Goal: Obtain resource: Download file/media

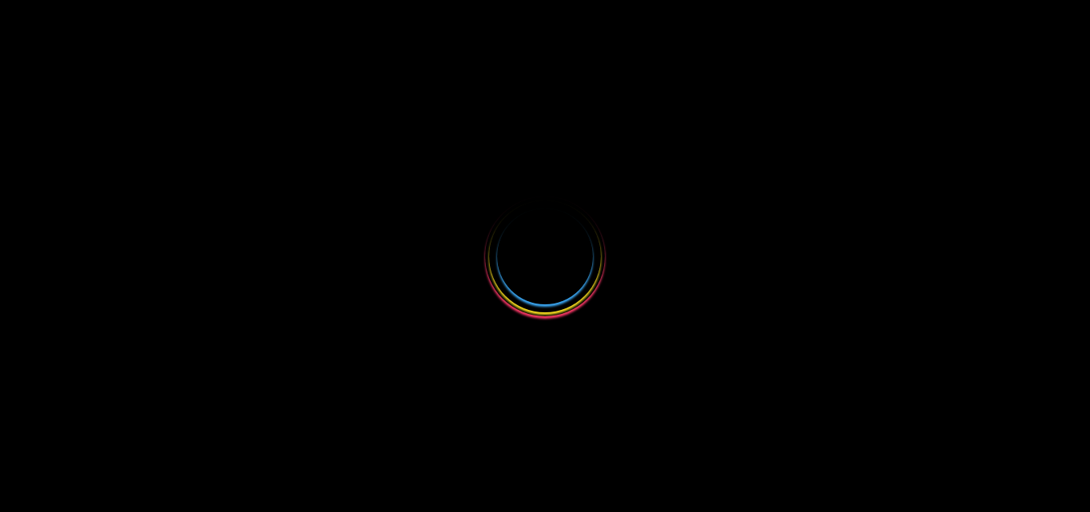
select select
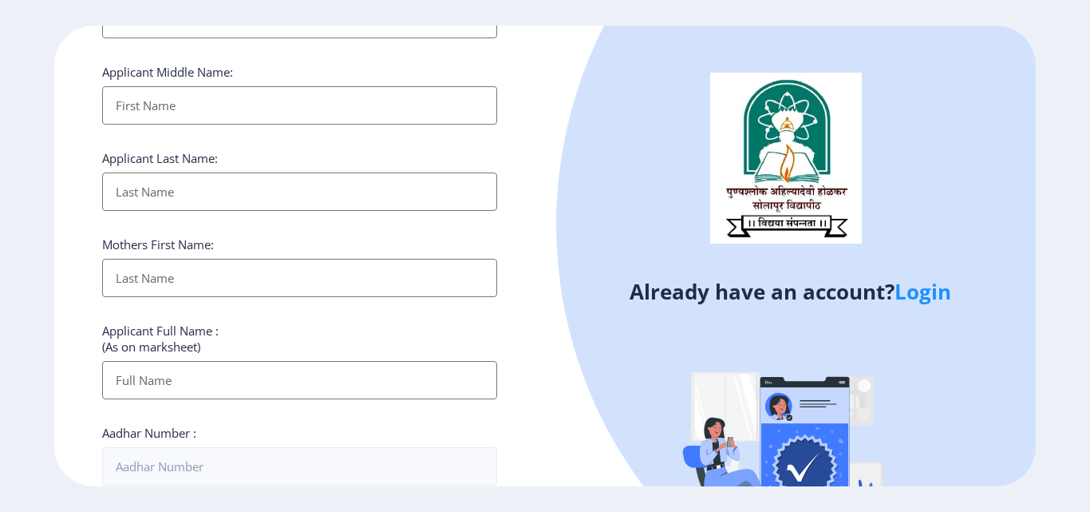
scroll to position [165, 0]
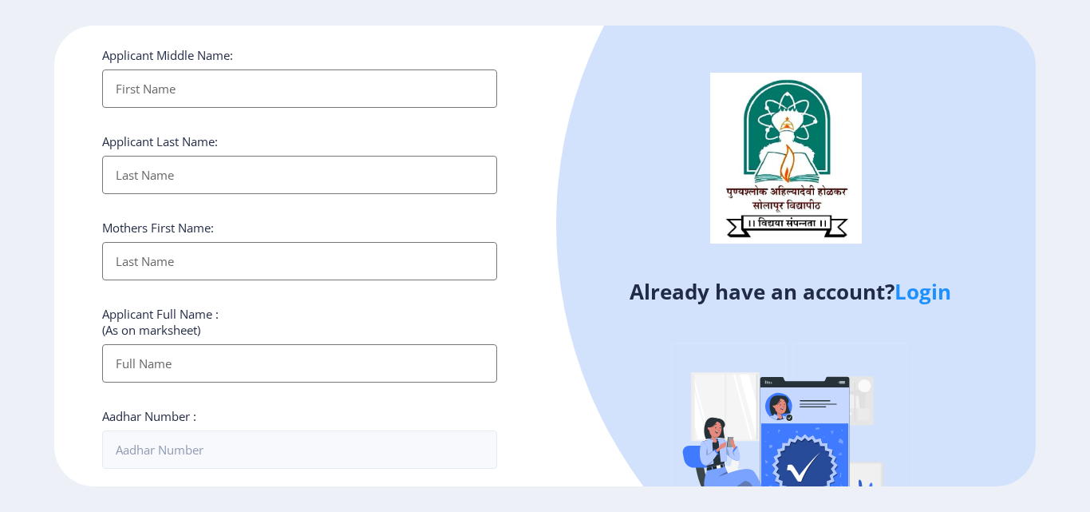
type input "[EMAIL_ADDRESS][DOMAIN_NAME]"
click at [927, 293] on link "Login" at bounding box center [923, 291] width 57 height 29
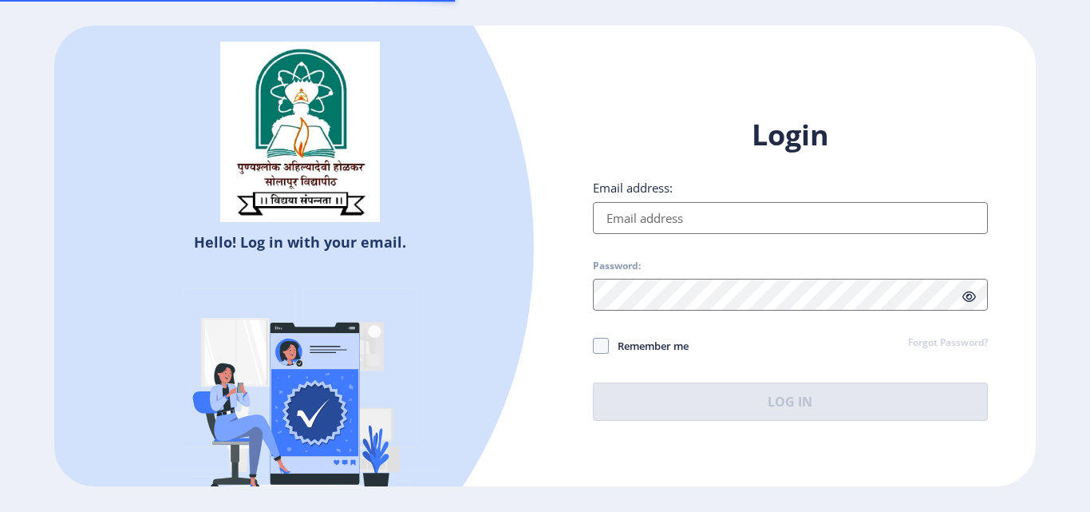
type input "[EMAIL_ADDRESS][DOMAIN_NAME]"
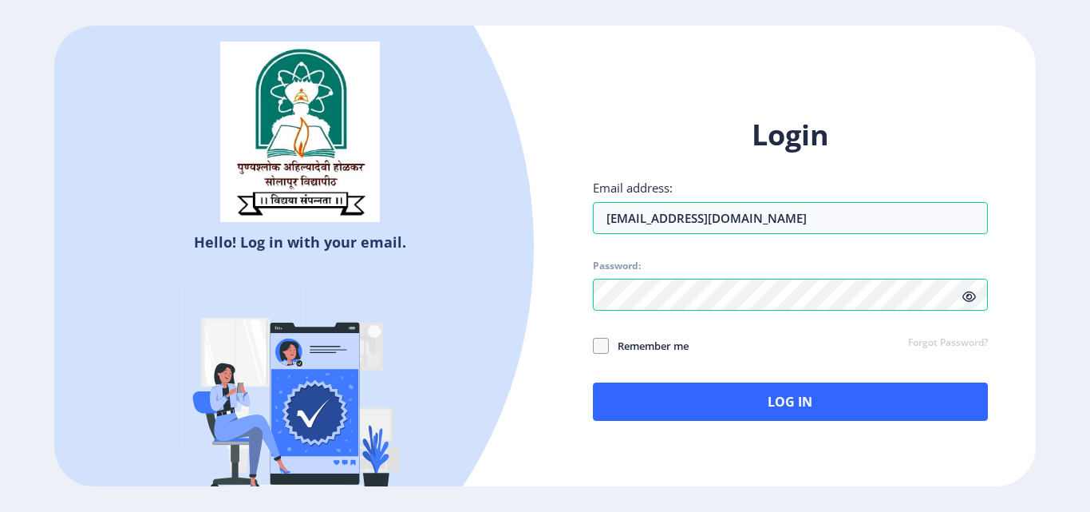
click at [972, 300] on icon at bounding box center [969, 296] width 14 height 12
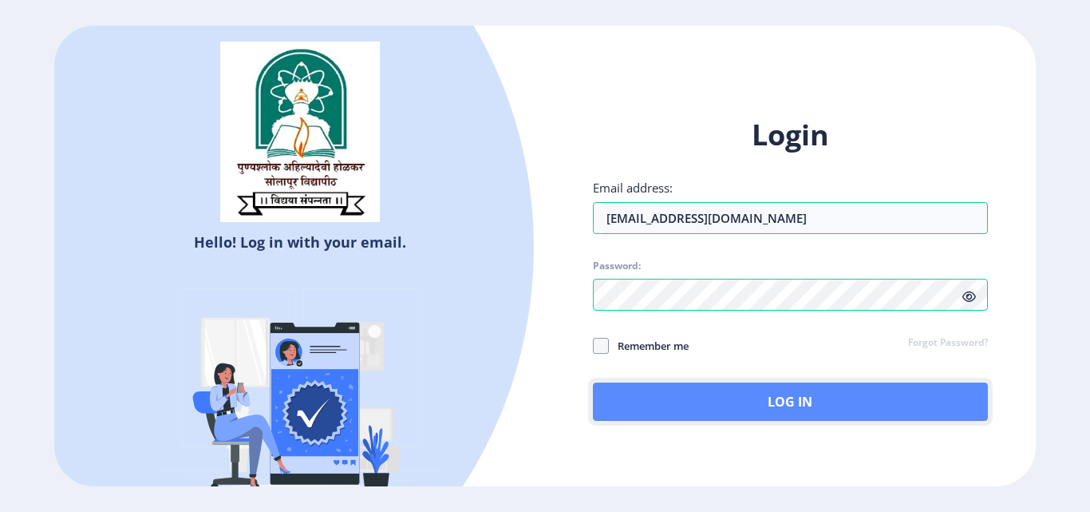
click at [845, 403] on button "Log In" at bounding box center [790, 401] width 395 height 38
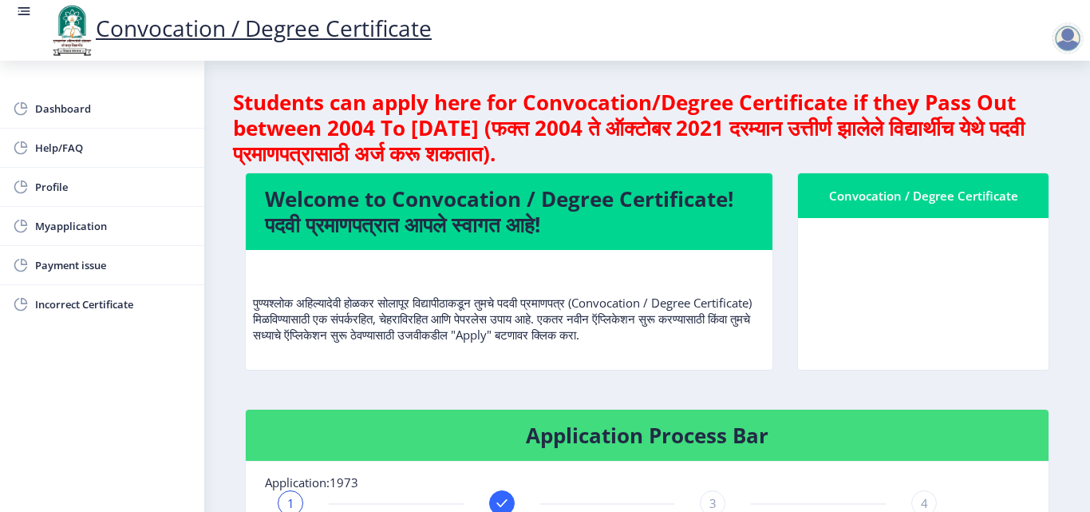
click at [225, 368] on nb-layout-column "Students can apply here for Convocation/Degree Certificate if they Pass Out bet…" at bounding box center [647, 503] width 886 height 885
click at [63, 226] on span "Myapplication" at bounding box center [113, 225] width 156 height 19
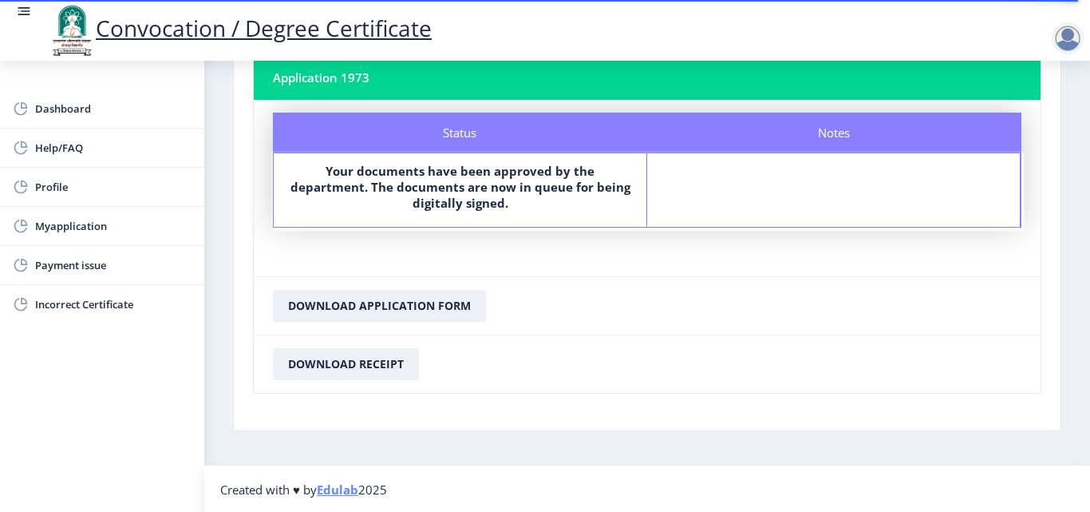
scroll to position [108, 0]
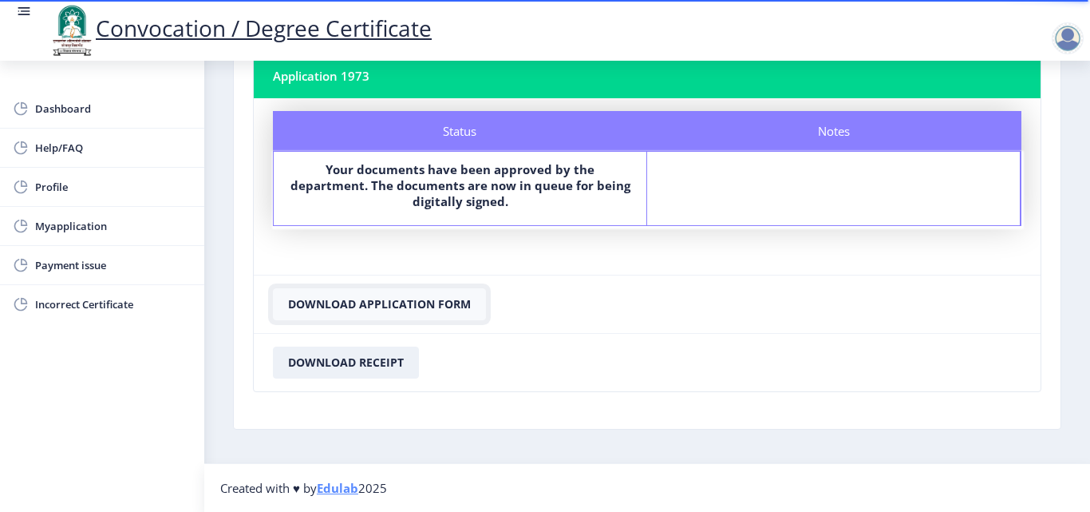
click at [383, 302] on button "Download Application Form" at bounding box center [379, 304] width 213 height 32
click at [370, 359] on button "Download Receipt" at bounding box center [346, 362] width 146 height 32
click at [716, 347] on nb-card-footer "Download Receipt" at bounding box center [647, 362] width 787 height 58
click at [71, 104] on span "Dashboard" at bounding box center [113, 108] width 156 height 19
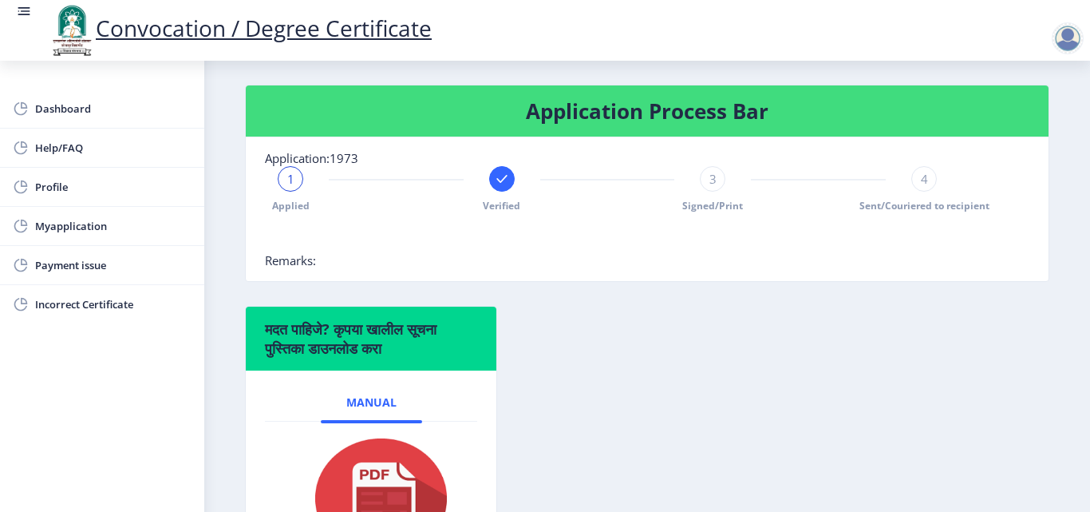
scroll to position [325, 0]
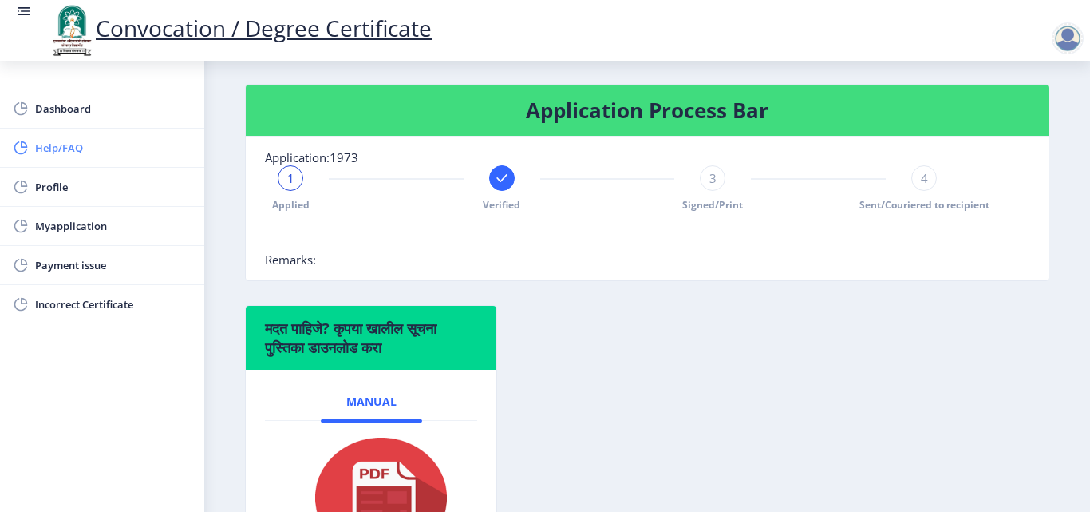
click at [43, 144] on span "Help/FAQ" at bounding box center [113, 147] width 156 height 19
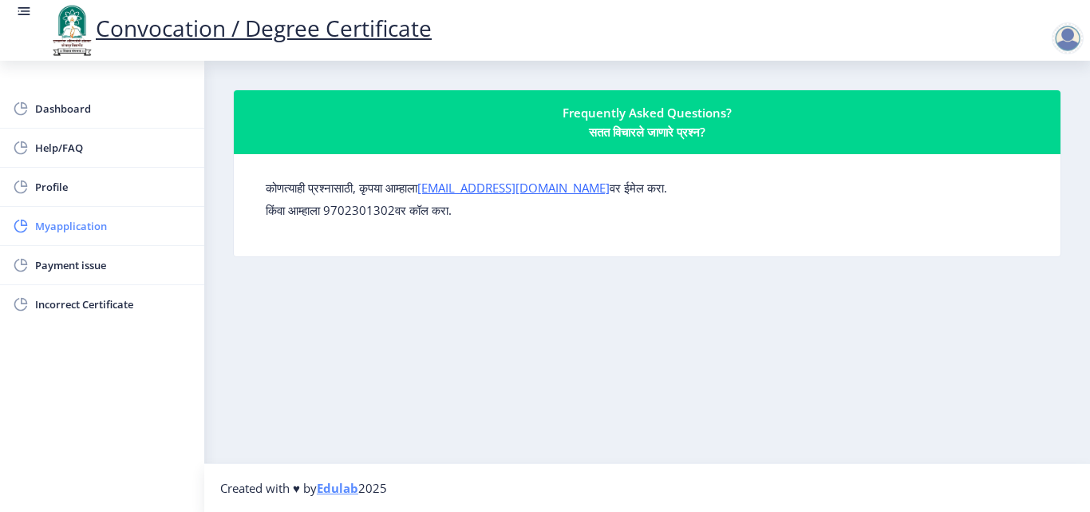
click at [58, 229] on span "Myapplication" at bounding box center [113, 225] width 156 height 19
